Goal: Task Accomplishment & Management: Manage account settings

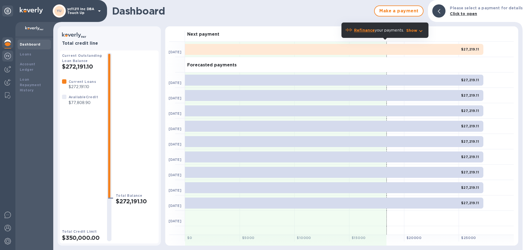
click at [9, 58] on img at bounding box center [7, 56] width 7 height 7
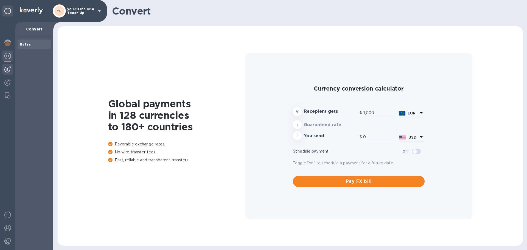
type input "1,167.62"
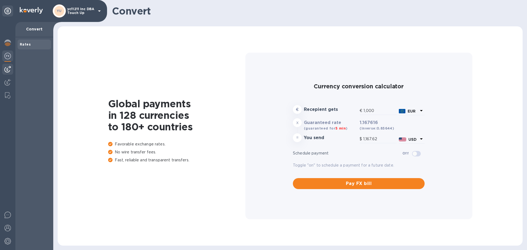
click at [8, 69] on img at bounding box center [7, 69] width 7 height 7
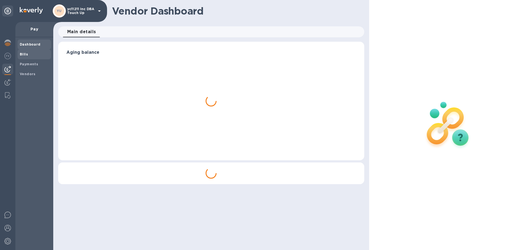
click at [26, 54] on b "Bills" at bounding box center [24, 54] width 8 height 4
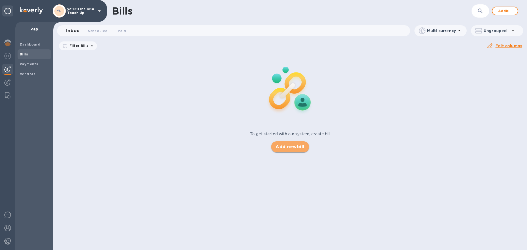
click at [282, 148] on span "Add new bill" at bounding box center [289, 146] width 29 height 7
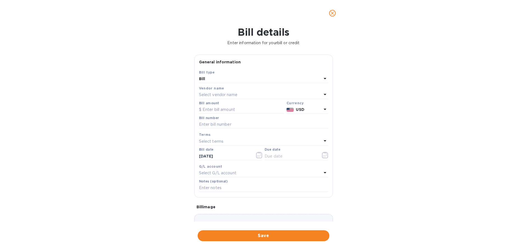
click at [233, 94] on p "Select vendor name" at bounding box center [218, 95] width 38 height 6
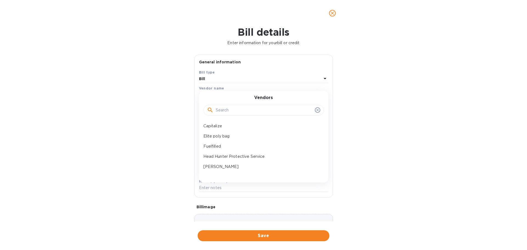
click at [228, 111] on input "text" at bounding box center [264, 110] width 97 height 8
drag, startPoint x: 233, startPoint y: 112, endPoint x: 138, endPoint y: 121, distance: 94.8
click at [206, 113] on div "lab" at bounding box center [263, 110] width 120 height 11
click at [229, 109] on input "lab" at bounding box center [264, 110] width 97 height 8
drag, startPoint x: 229, startPoint y: 109, endPoint x: 200, endPoint y: 105, distance: 29.4
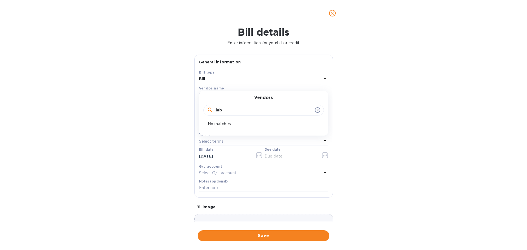
click at [200, 105] on div "Vendors lab" at bounding box center [263, 107] width 129 height 24
type input "su"
click at [236, 148] on p "superior" at bounding box center [261, 146] width 116 height 6
click at [225, 108] on input "text" at bounding box center [241, 110] width 85 height 8
type input "20,000"
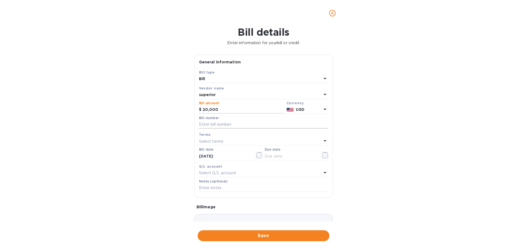
click at [216, 125] on input "text" at bounding box center [263, 124] width 129 height 8
type input "82125"
click at [214, 142] on p "Select terms" at bounding box center [211, 141] width 25 height 6
click at [216, 172] on p "NET 30" at bounding box center [261, 173] width 116 height 6
type input "[DATE]"
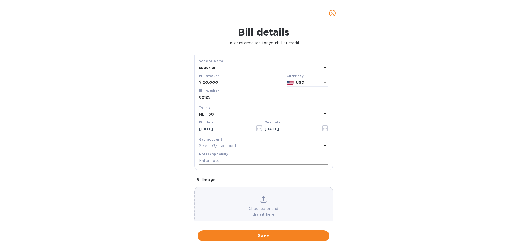
scroll to position [39, 0]
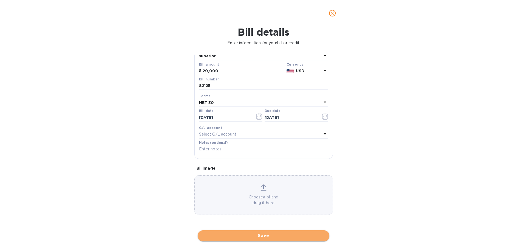
click at [233, 232] on button "Save" at bounding box center [263, 235] width 132 height 11
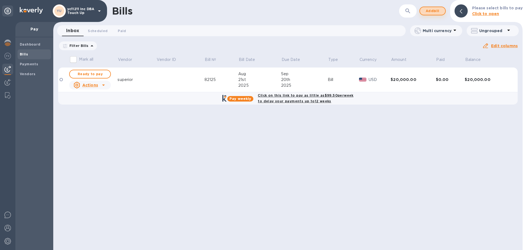
click at [431, 12] on span "Add bill" at bounding box center [432, 11] width 16 height 7
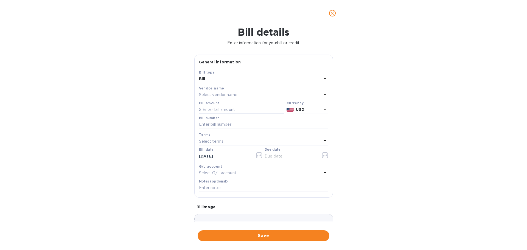
click at [245, 95] on div "Select vendor name" at bounding box center [260, 95] width 123 height 8
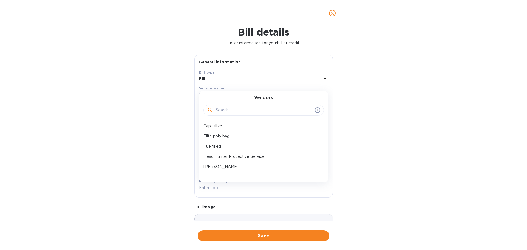
click at [229, 108] on input "text" at bounding box center [264, 110] width 97 height 8
type input "q"
click at [229, 131] on div "Vendors q quality" at bounding box center [263, 115] width 129 height 49
click at [229, 127] on p "quality" at bounding box center [261, 126] width 116 height 6
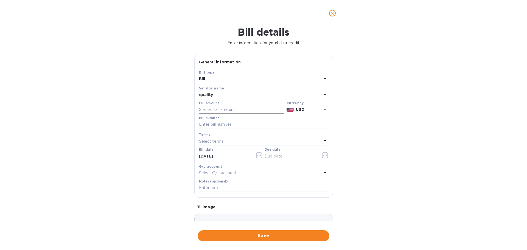
click at [227, 111] on input "text" at bounding box center [241, 110] width 85 height 8
type input "10,000"
click at [220, 129] on div at bounding box center [263, 128] width 129 height 1
click at [220, 122] on input "text" at bounding box center [263, 124] width 129 height 8
type input "82125"
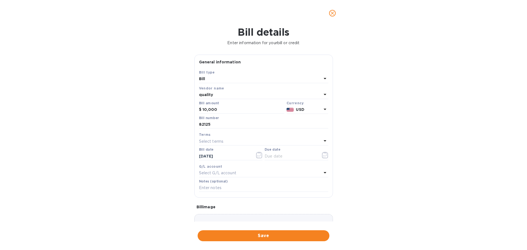
click at [220, 140] on p "Select terms" at bounding box center [211, 141] width 25 height 6
click at [219, 173] on p "NET 30" at bounding box center [261, 173] width 116 height 6
type input "[DATE]"
click at [228, 232] on button "Save" at bounding box center [263, 235] width 132 height 11
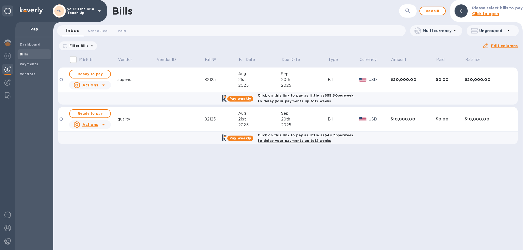
click at [293, 97] on b "Click on this link to pay as little as $99.50 per week to delay your payments u…" at bounding box center [305, 98] width 95 height 10
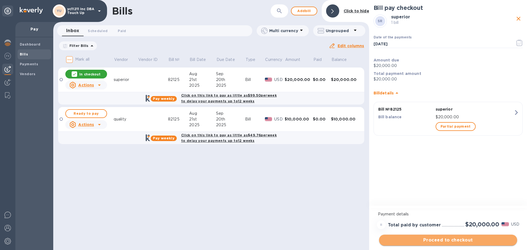
click at [423, 242] on span "Proceed to checkout" at bounding box center [447, 240] width 129 height 7
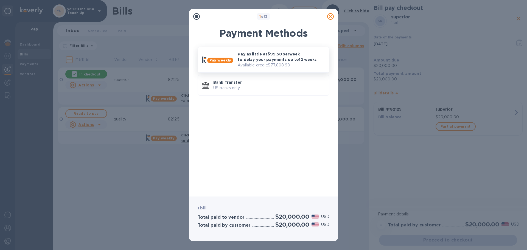
click at [246, 55] on p "Pay as little as $99.50 per week to delay your payments up to 12 weeks" at bounding box center [280, 56] width 87 height 11
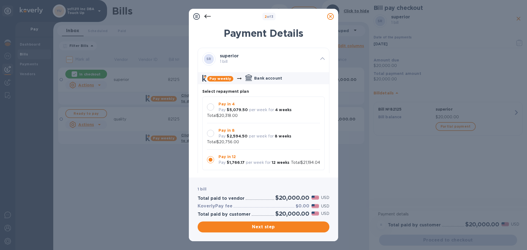
scroll to position [5, 0]
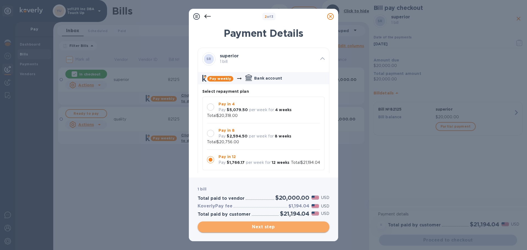
click at [251, 226] on span "Next step" at bounding box center [263, 227] width 123 height 7
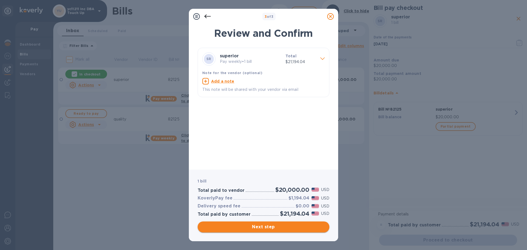
click at [251, 226] on span "Next step" at bounding box center [263, 227] width 123 height 7
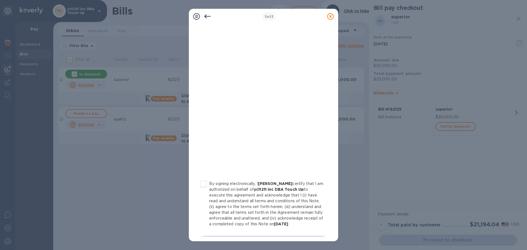
scroll to position [63, 0]
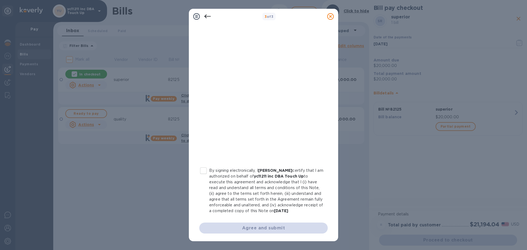
click at [239, 184] on p "By signing electronically, I [PERSON_NAME] certify that I am authorized on beha…" at bounding box center [266, 191] width 114 height 46
click at [209, 176] on input "By signing electronically, I [PERSON_NAME] certify that I am authorized on beha…" at bounding box center [203, 171] width 12 height 12
checkbox input "true"
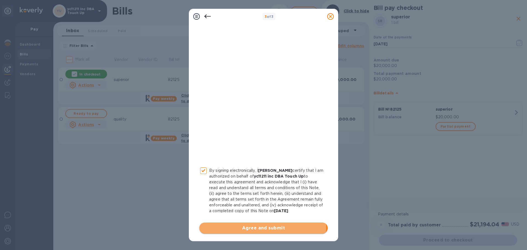
click at [241, 228] on span "Agree and submit" at bounding box center [263, 228] width 120 height 7
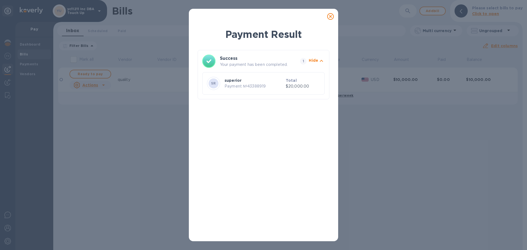
click at [331, 14] on icon at bounding box center [330, 16] width 7 height 7
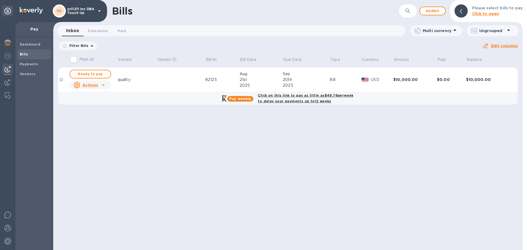
click at [301, 99] on b "Click on this link to pay as little as $49.76 per week to delay your payments u…" at bounding box center [305, 98] width 95 height 10
checkbox input "true"
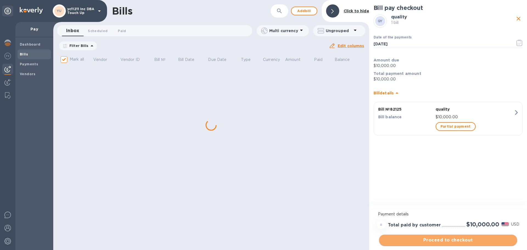
click at [445, 237] on span "Proceed to checkout" at bounding box center [447, 240] width 129 height 7
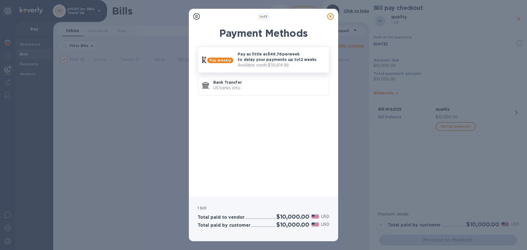
click at [270, 63] on p "Available credit: $56,614.86" at bounding box center [280, 65] width 87 height 6
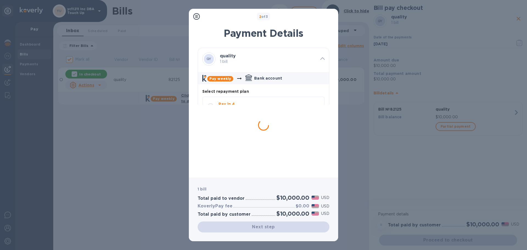
scroll to position [5, 0]
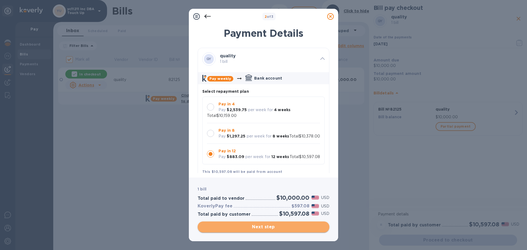
click at [219, 225] on span "Next step" at bounding box center [263, 227] width 123 height 7
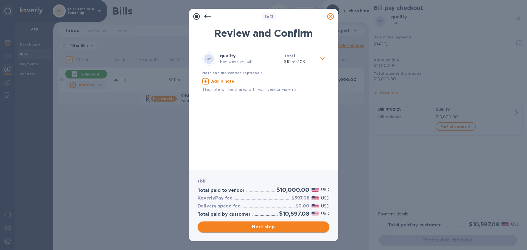
click at [252, 224] on span "Next step" at bounding box center [263, 227] width 123 height 7
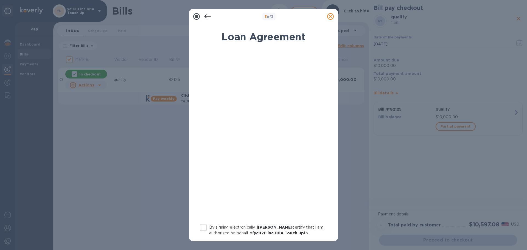
scroll to position [63, 0]
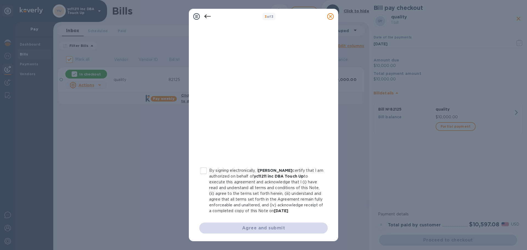
click at [230, 188] on p "By signing electronically, I [PERSON_NAME] certify that I am authorized on beha…" at bounding box center [266, 191] width 114 height 46
click at [209, 176] on input "By signing electronically, I [PERSON_NAME] certify that I am authorized on beha…" at bounding box center [203, 171] width 12 height 12
checkbox input "true"
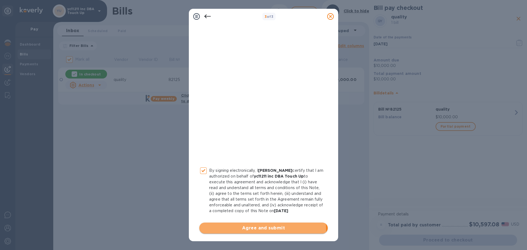
click at [236, 230] on span "Agree and submit" at bounding box center [263, 228] width 120 height 7
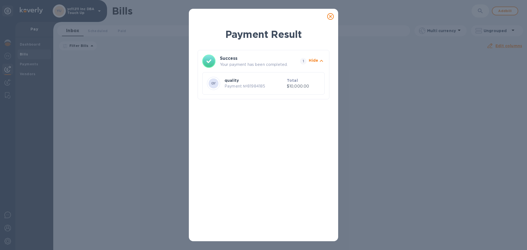
click at [332, 14] on icon at bounding box center [330, 16] width 7 height 7
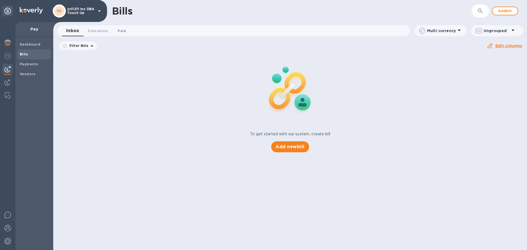
click at [120, 31] on span "Paid 0" at bounding box center [122, 31] width 8 height 6
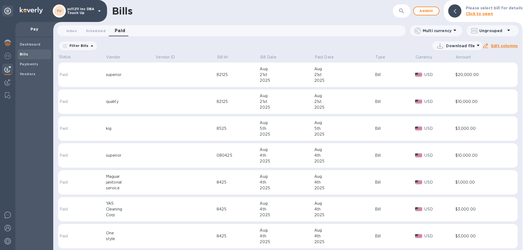
click at [176, 81] on td at bounding box center [185, 75] width 61 height 25
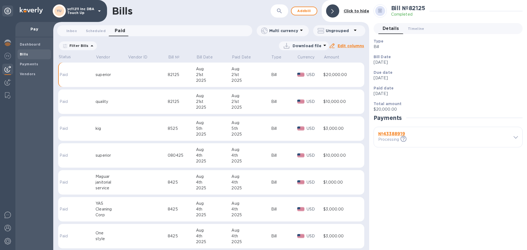
click at [460, 140] on div "№ 43388919 Processing This payment is under compliance review, which may take u…" at bounding box center [442, 136] width 130 height 13
click at [514, 136] on icon at bounding box center [515, 137] width 4 height 2
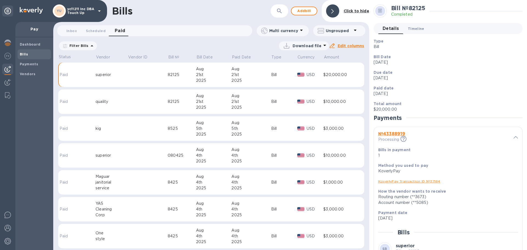
click at [417, 27] on span "Timeline 0" at bounding box center [416, 29] width 16 height 6
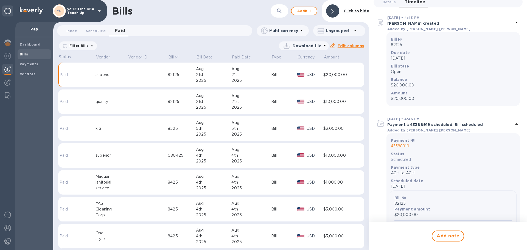
scroll to position [15, 0]
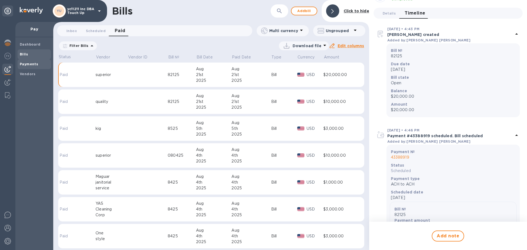
click at [29, 63] on b "Payments" at bounding box center [29, 64] width 18 height 4
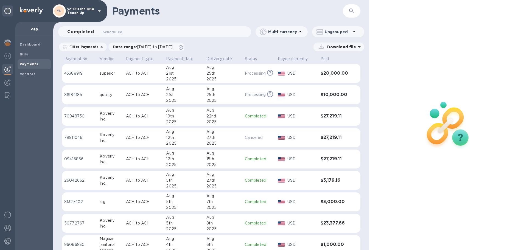
click at [218, 79] on div "2025" at bounding box center [223, 79] width 34 height 6
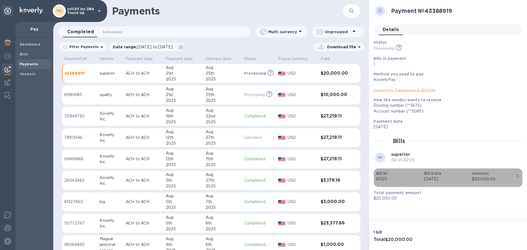
click at [438, 176] on b "Bill Date" at bounding box center [432, 173] width 17 height 4
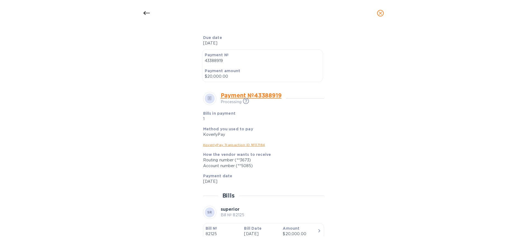
scroll to position [158, 0]
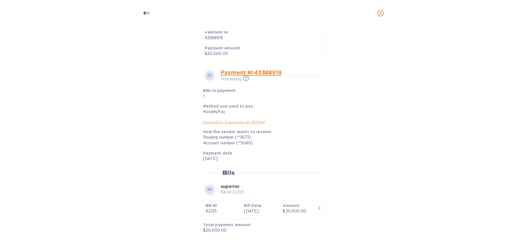
click at [145, 15] on icon at bounding box center [146, 13] width 7 height 7
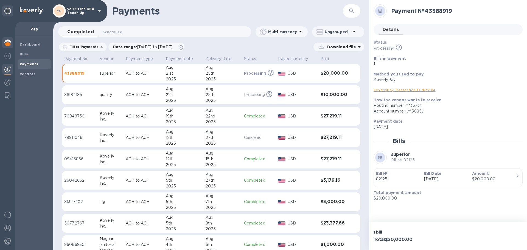
click at [5, 41] on img at bounding box center [7, 42] width 7 height 7
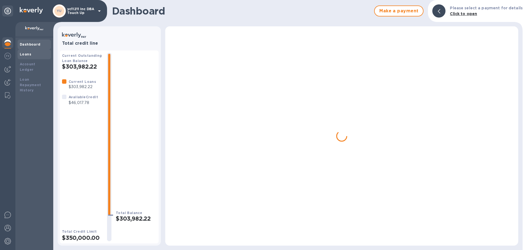
click at [26, 54] on b "Loans" at bounding box center [26, 54] width 12 height 4
